Goal: Transaction & Acquisition: Purchase product/service

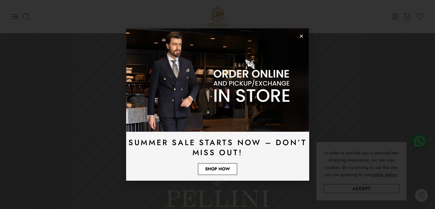
click at [227, 169] on span "Shop Now" at bounding box center [217, 169] width 25 height 4
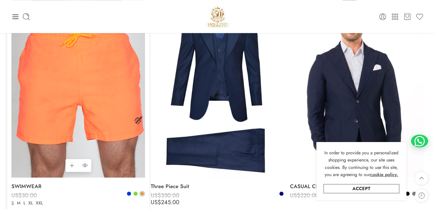
scroll to position [945, 0]
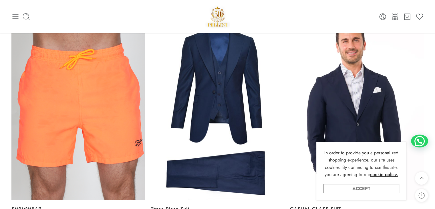
click at [364, 191] on link "Accept" at bounding box center [362, 188] width 76 height 9
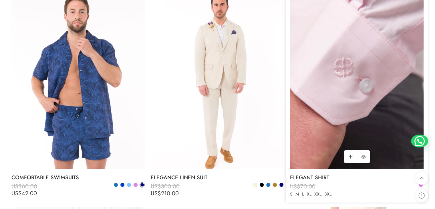
scroll to position [1202, 0]
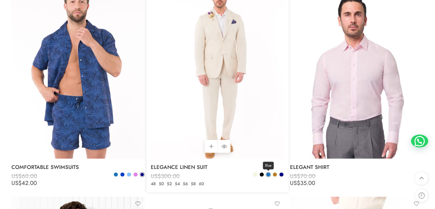
click at [267, 175] on span at bounding box center [268, 175] width 4 height 4
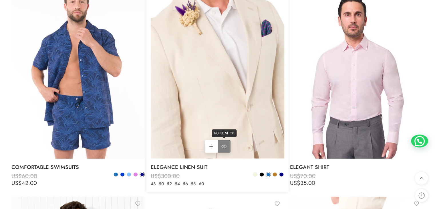
click at [220, 145] on link "QUICK SHOP" at bounding box center [224, 146] width 13 height 13
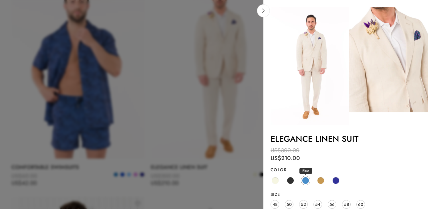
click at [306, 179] on span at bounding box center [305, 180] width 7 height 7
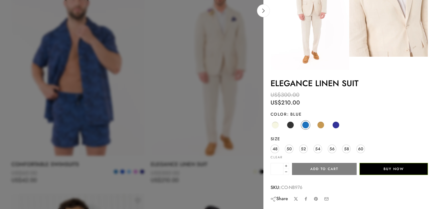
scroll to position [1231, 0]
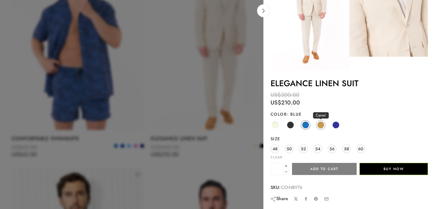
click at [320, 126] on span at bounding box center [320, 124] width 7 height 7
click at [308, 125] on span at bounding box center [305, 124] width 7 height 7
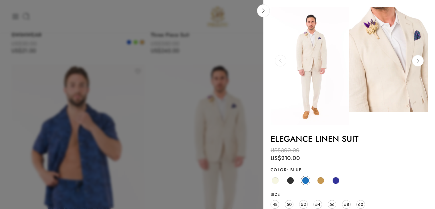
scroll to position [1116, 0]
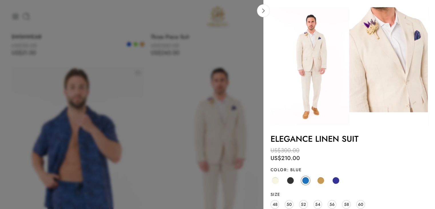
click at [227, 53] on div at bounding box center [217, 104] width 435 height 209
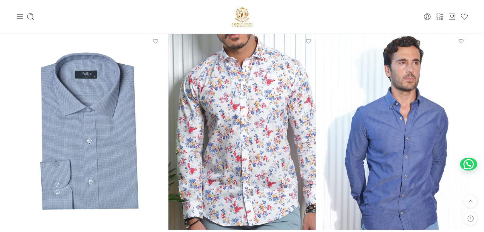
scroll to position [3078, 0]
